Goal: Find specific page/section: Find specific page/section

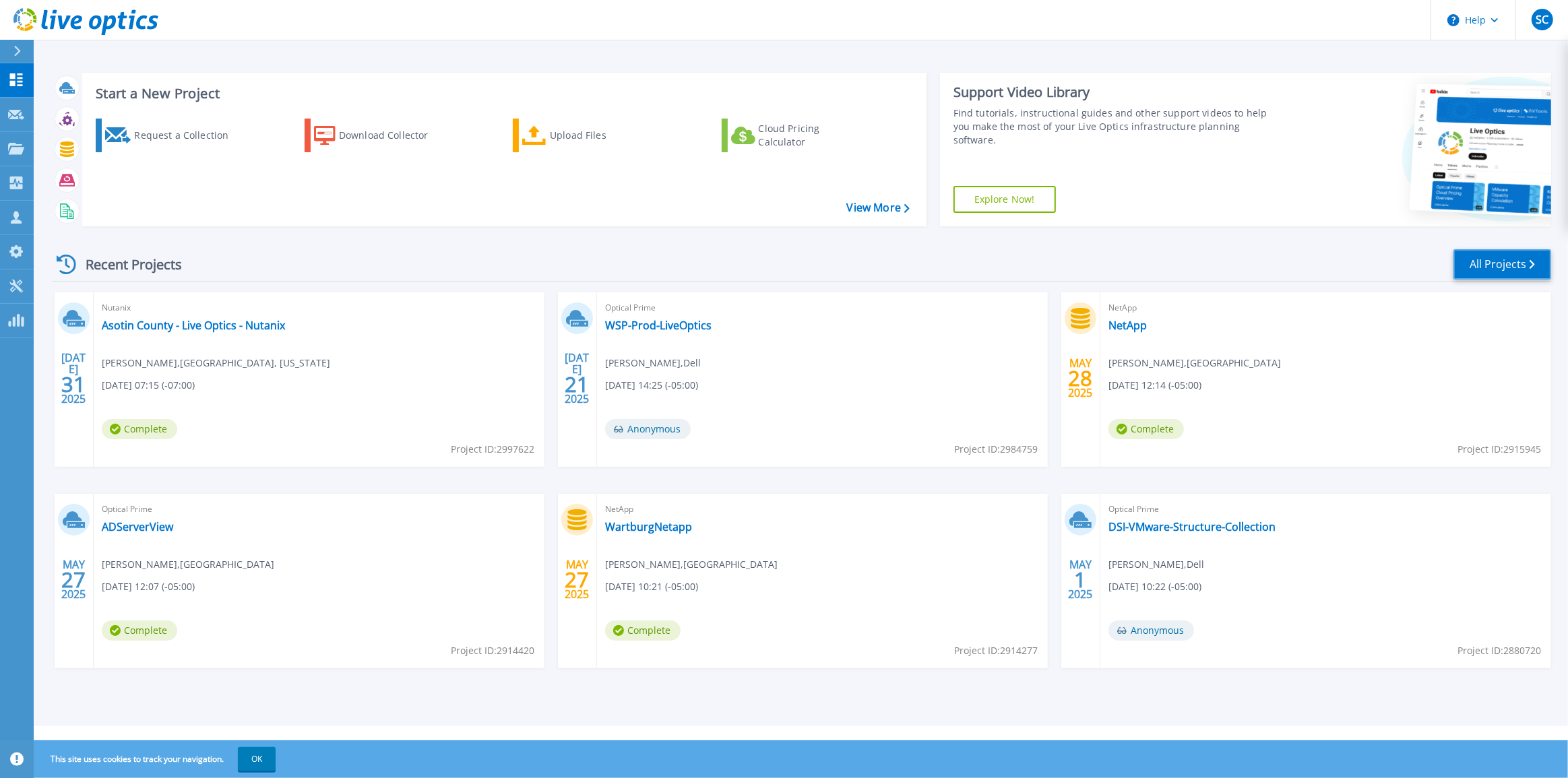
click at [1493, 270] on link "All Projects" at bounding box center [1502, 264] width 98 height 30
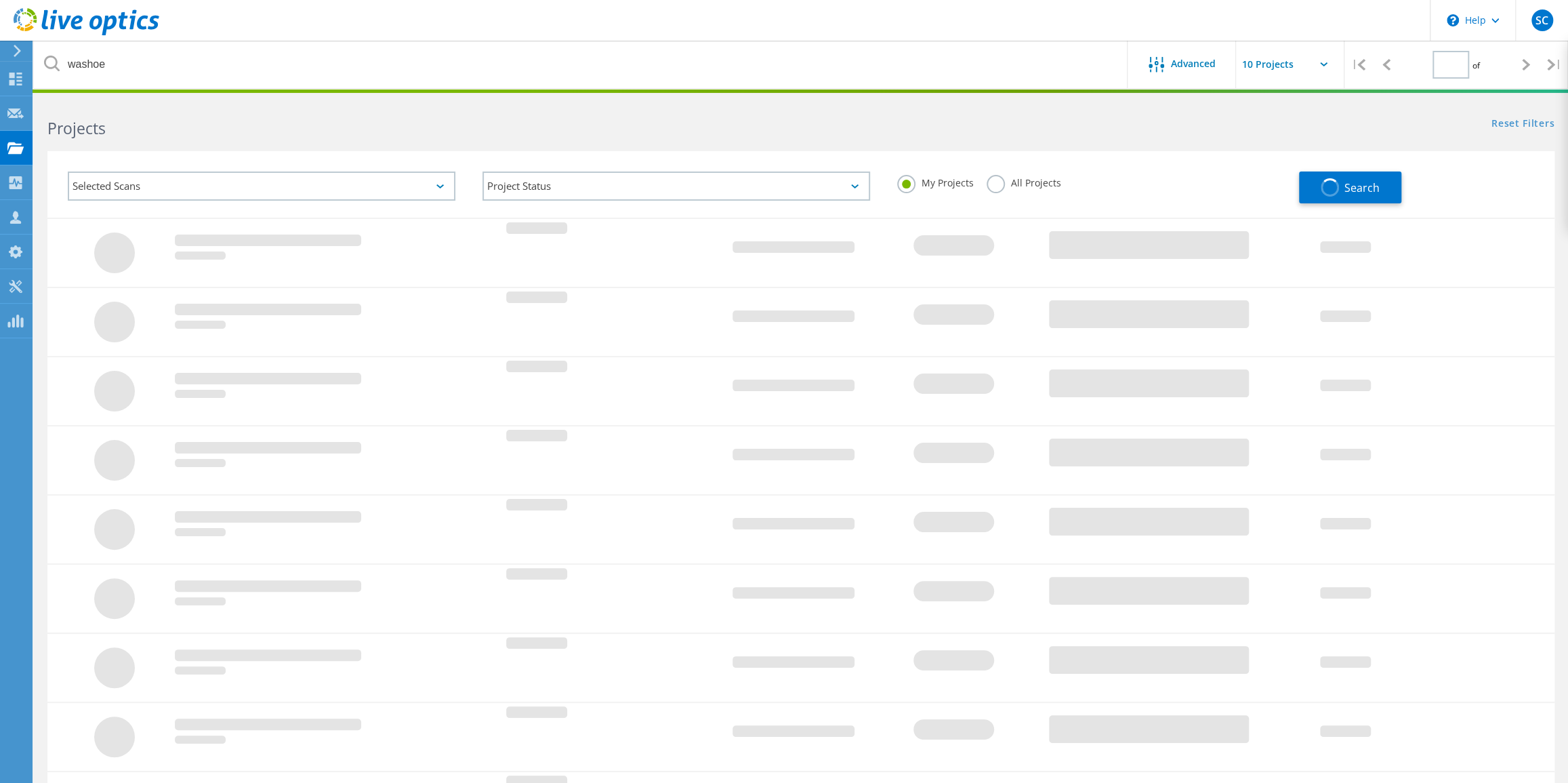
type input "1"
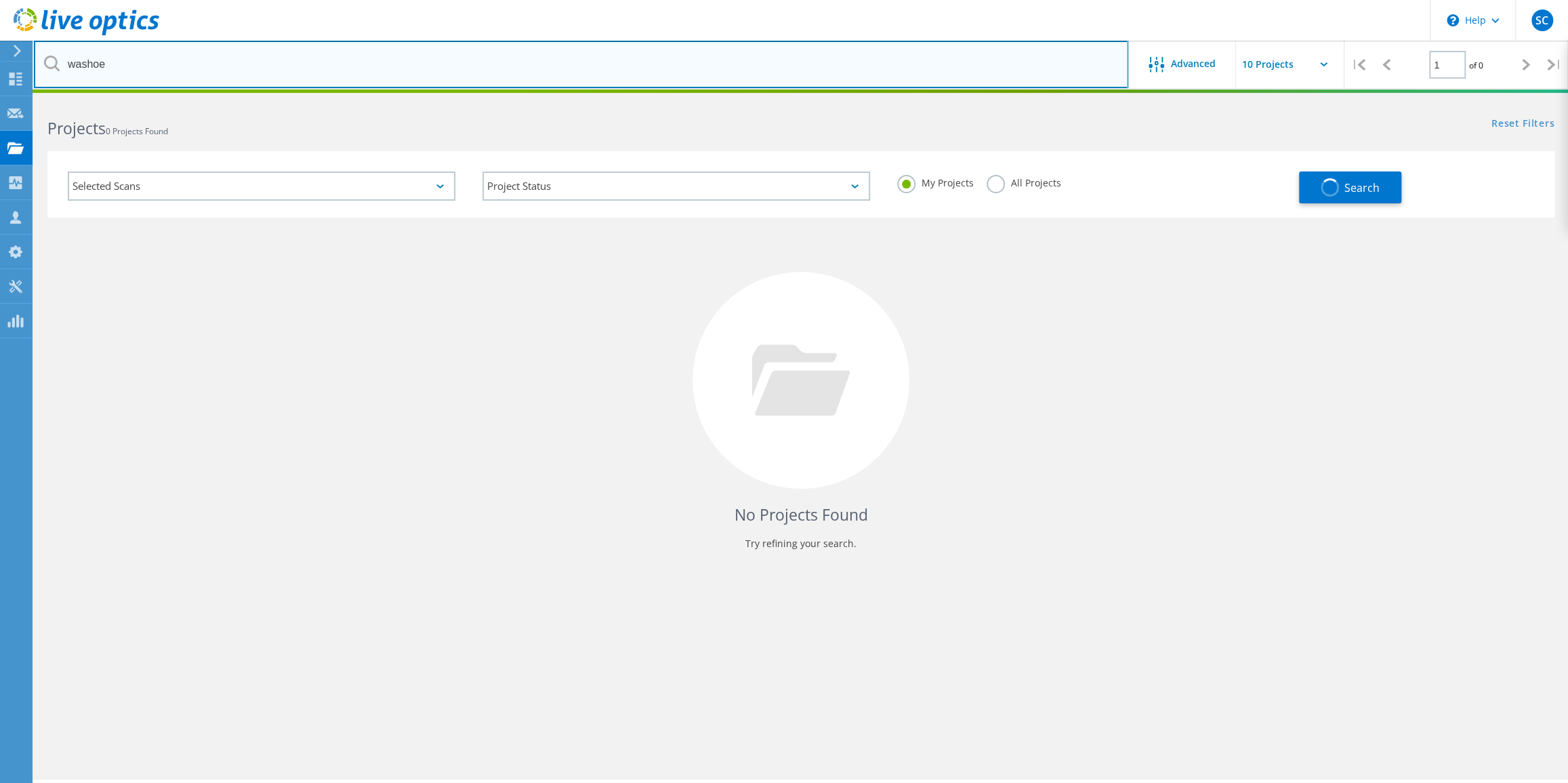
click at [232, 67] on input "washoe" at bounding box center [580, 64] width 1094 height 47
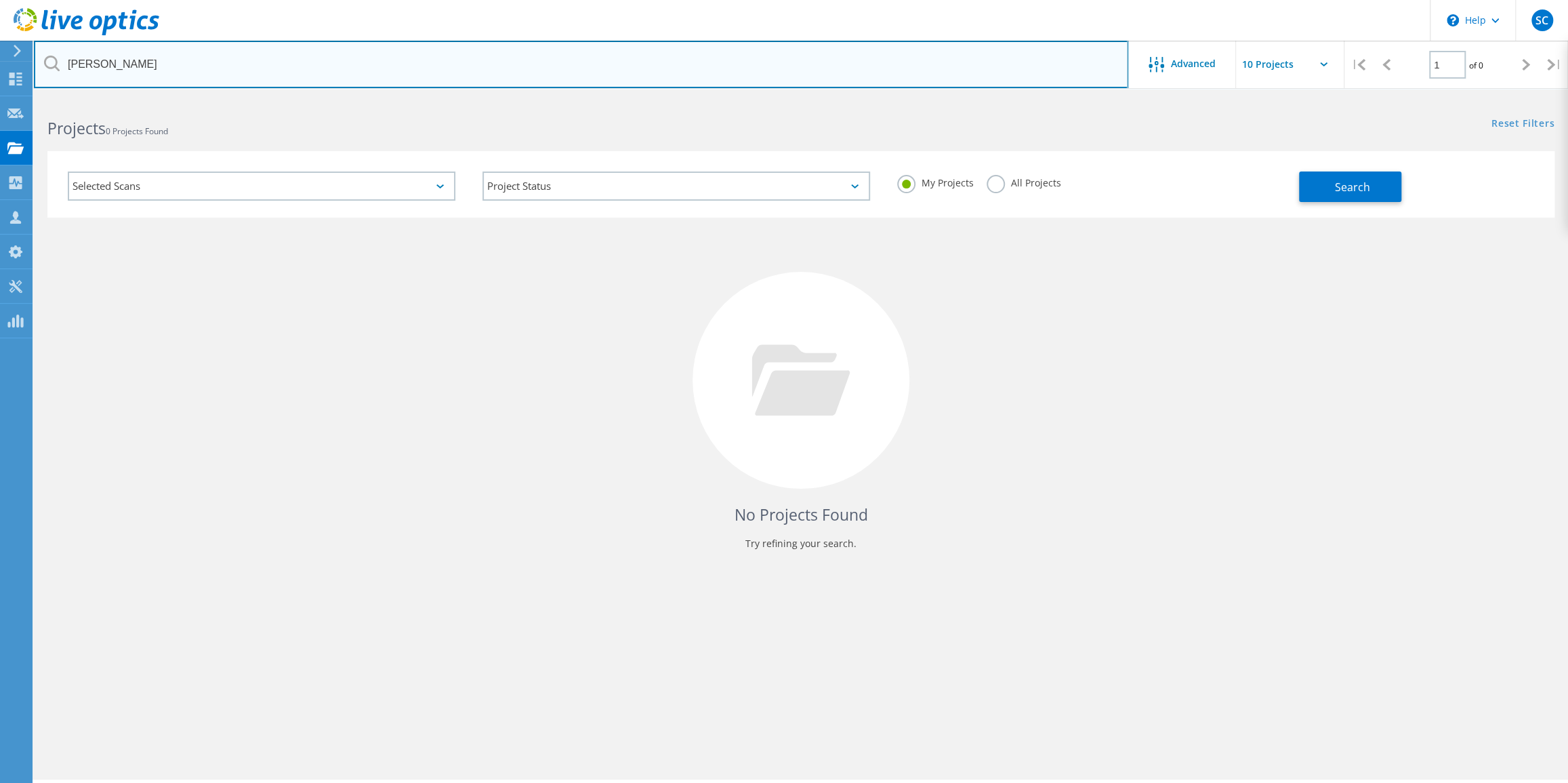
type input "[PERSON_NAME]"
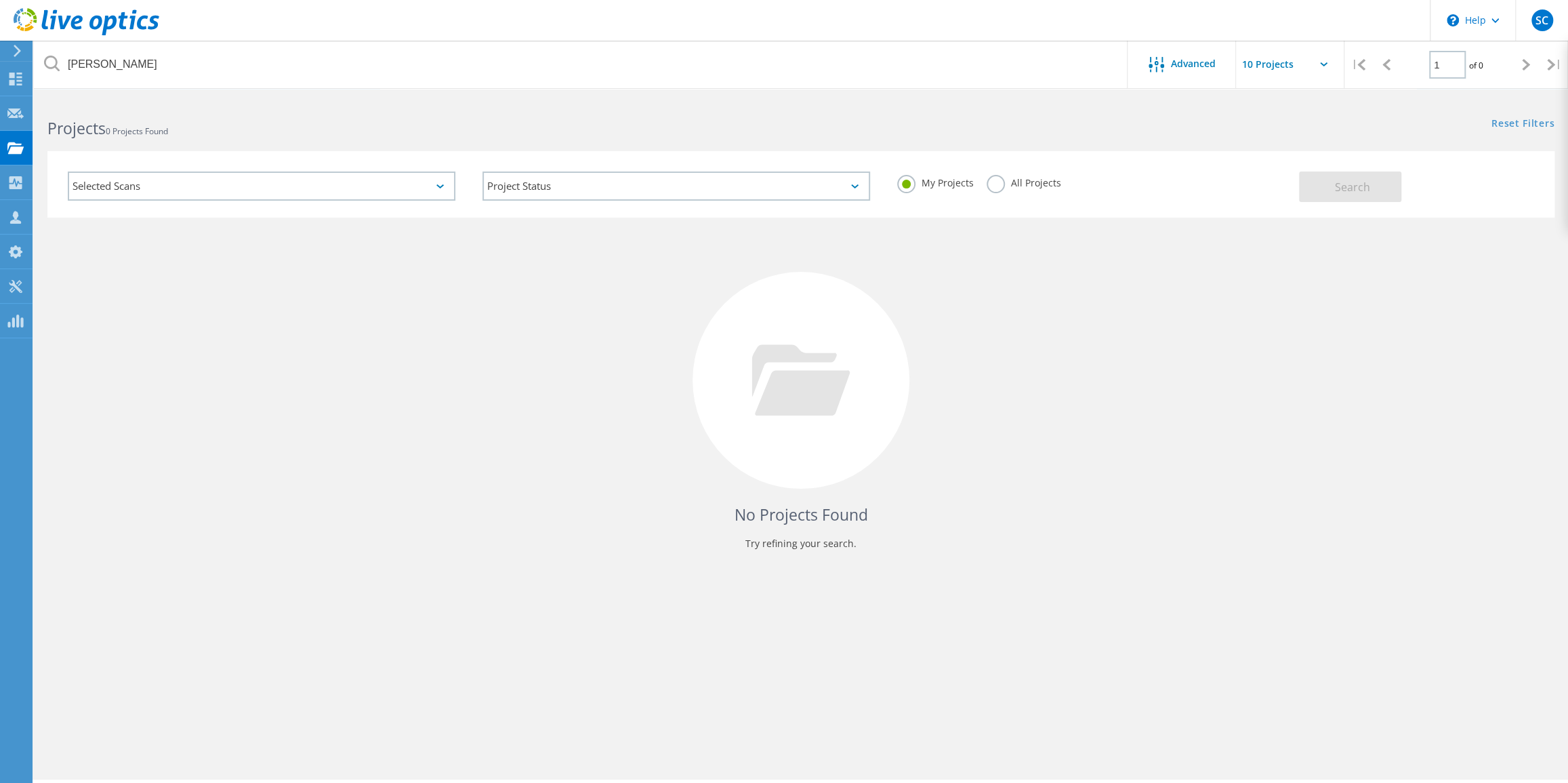
click at [995, 183] on label "All Projects" at bounding box center [1023, 181] width 74 height 13
click at [0, 0] on input "All Projects" at bounding box center [0, 0] width 0 height 0
click at [1351, 182] on span "Search" at bounding box center [1353, 187] width 35 height 15
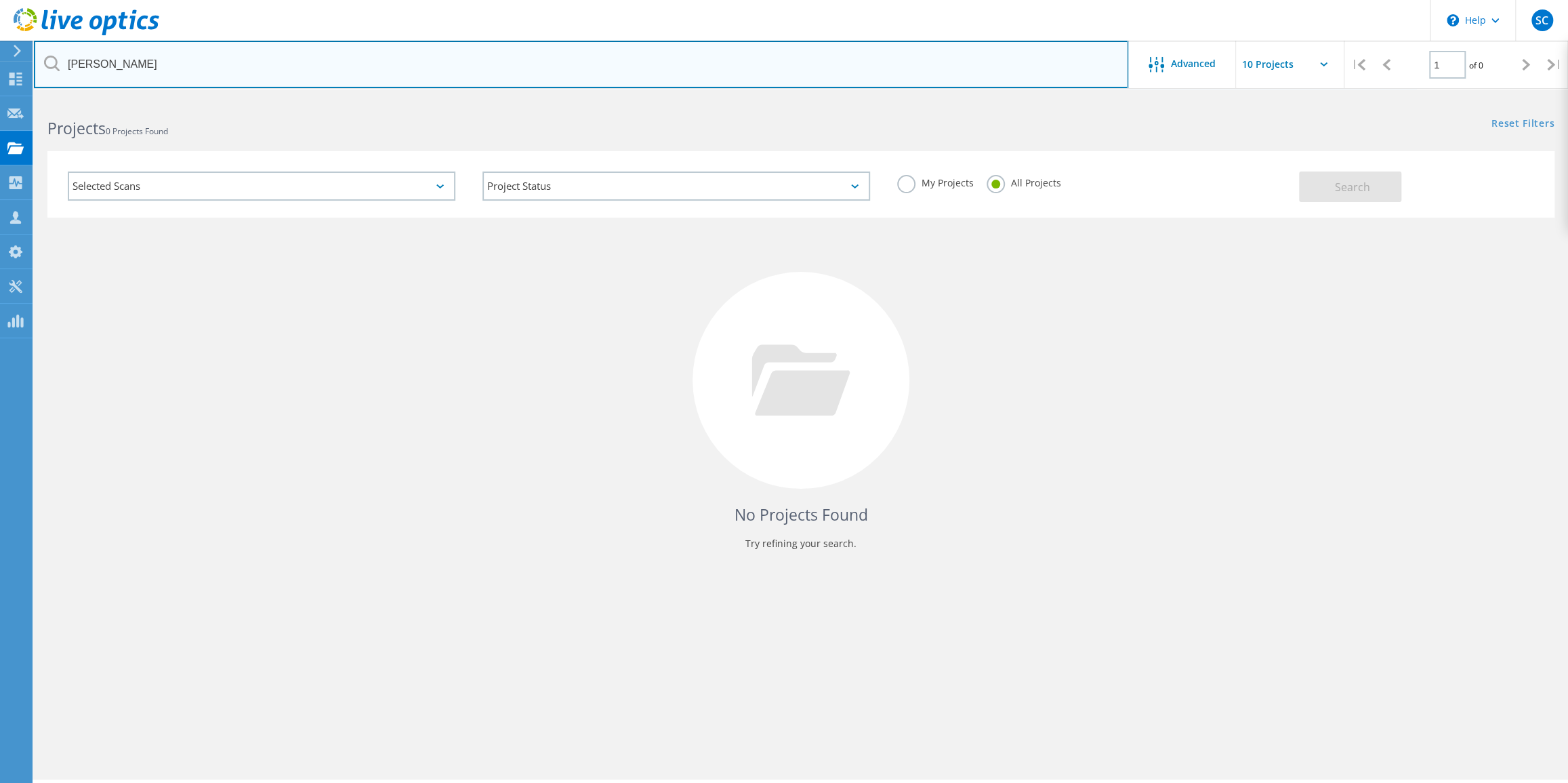
click at [329, 73] on input "[PERSON_NAME]" at bounding box center [580, 64] width 1094 height 47
